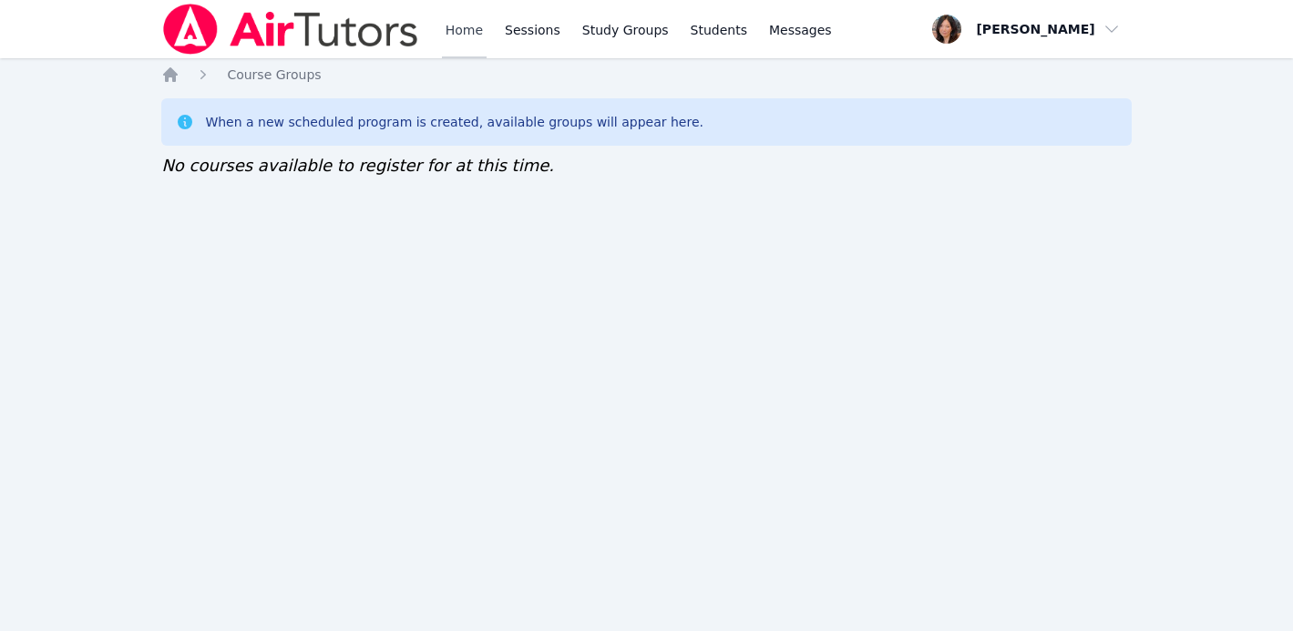
click at [444, 36] on link "Home" at bounding box center [464, 29] width 45 height 58
